Goal: Task Accomplishment & Management: Use online tool/utility

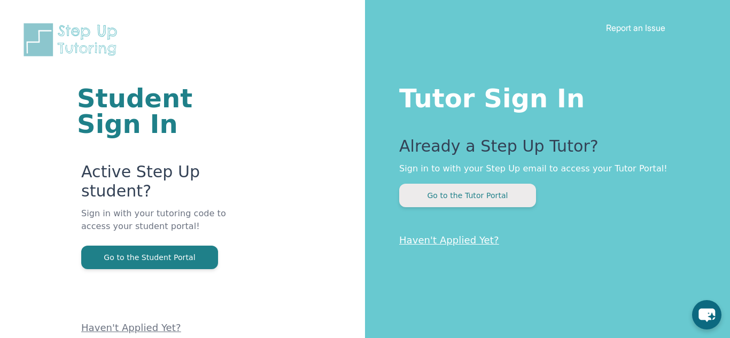
click at [495, 191] on button "Go to the Tutor Portal" at bounding box center [467, 196] width 137 height 24
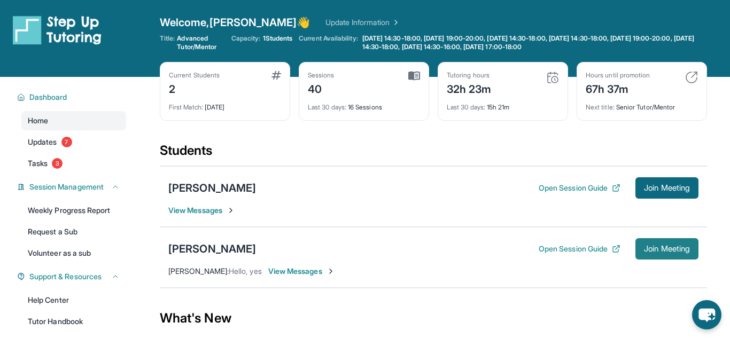
click at [665, 259] on button "Join Meeting" at bounding box center [666, 248] width 63 height 21
